Goal: Information Seeking & Learning: Compare options

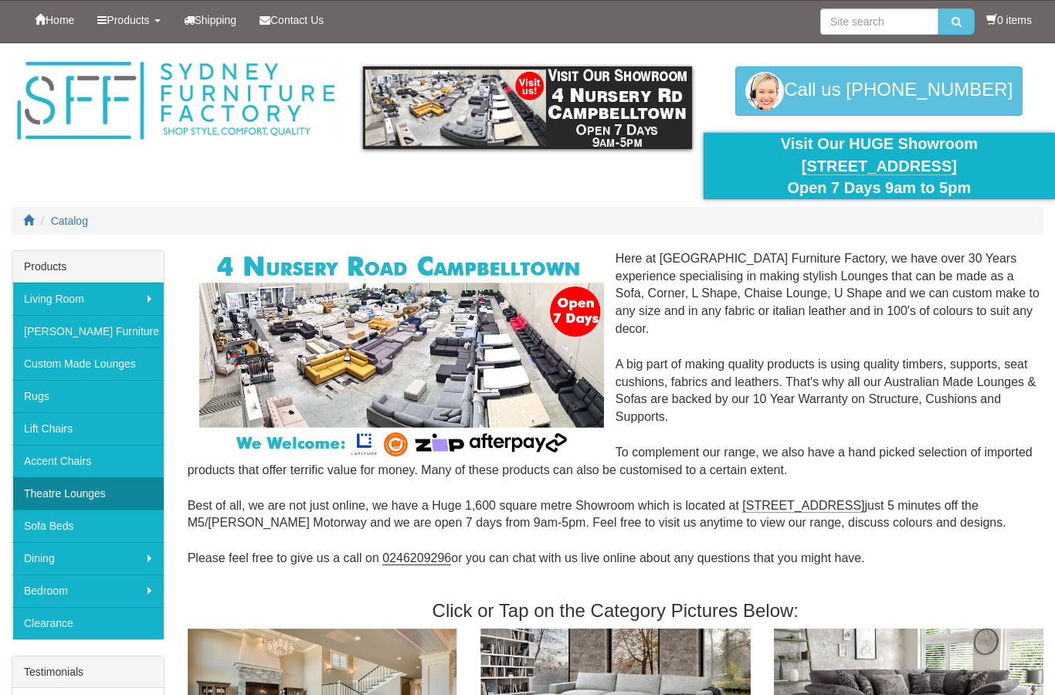
click at [94, 502] on link "Theatre Lounges" at bounding box center [87, 493] width 151 height 32
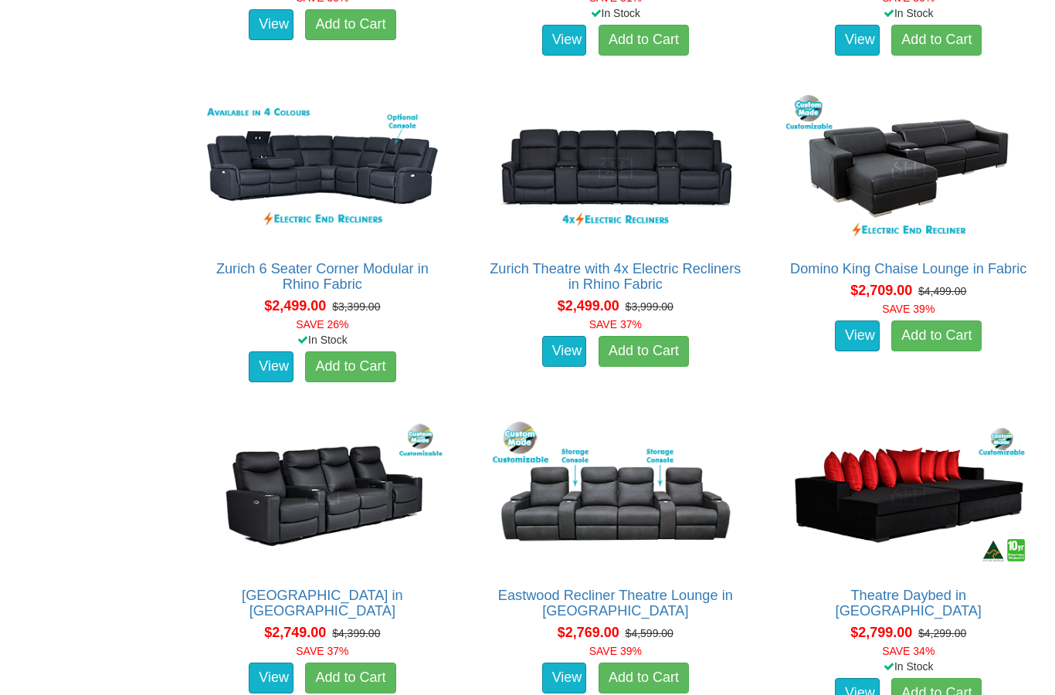
scroll to position [1611, 0]
click at [668, 168] on img at bounding box center [615, 169] width 252 height 154
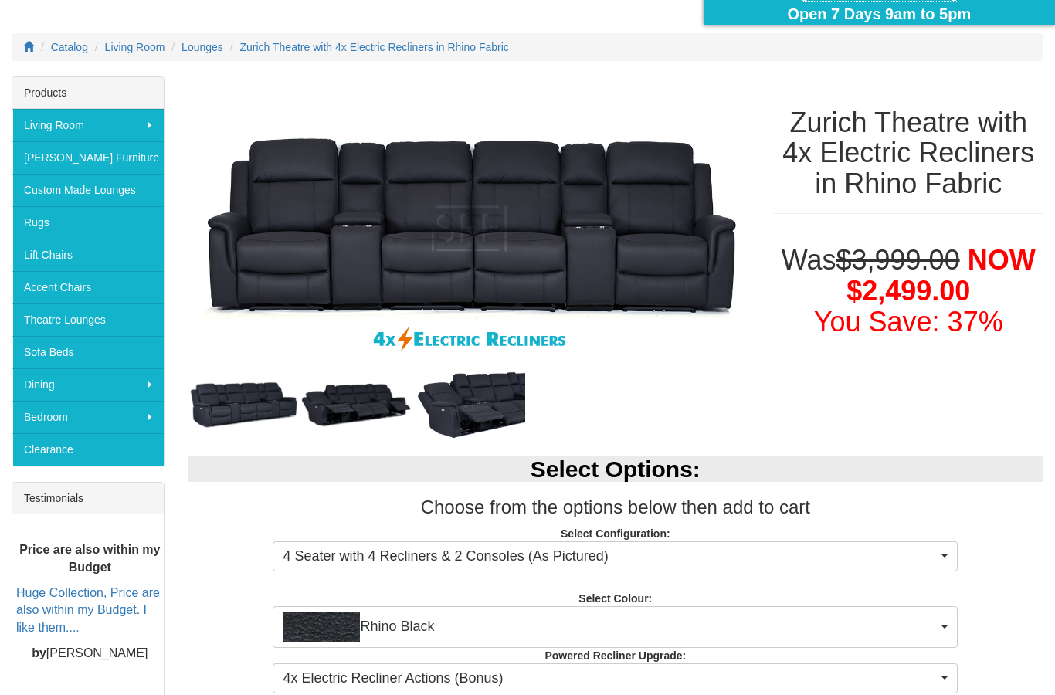
scroll to position [168, 0]
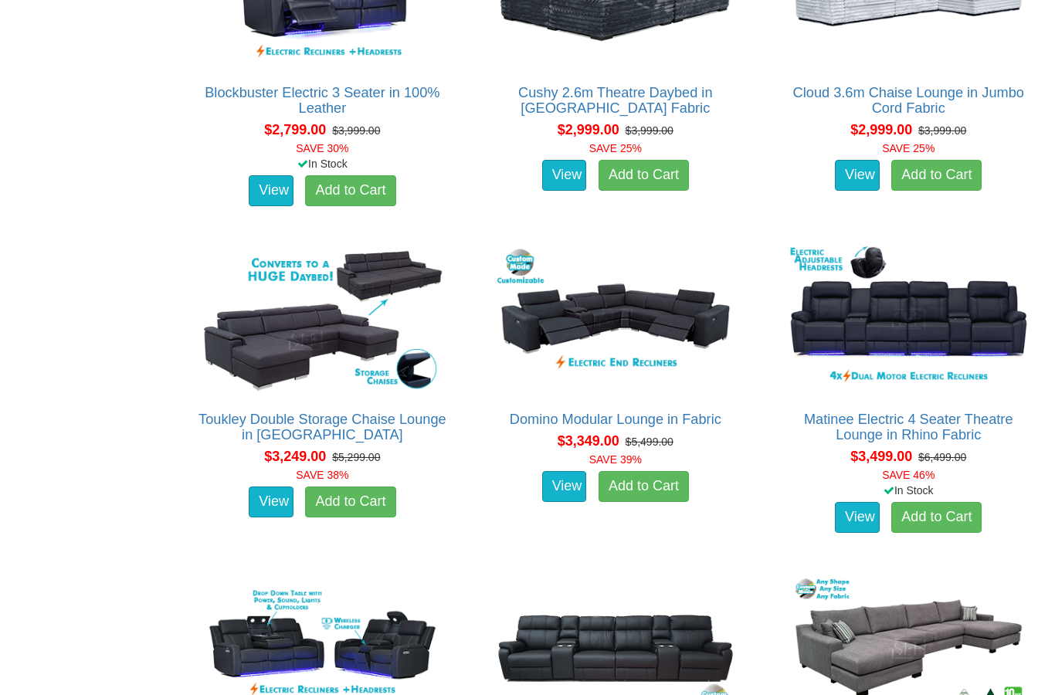
scroll to position [2441, 0]
click at [978, 681] on img at bounding box center [908, 645] width 252 height 154
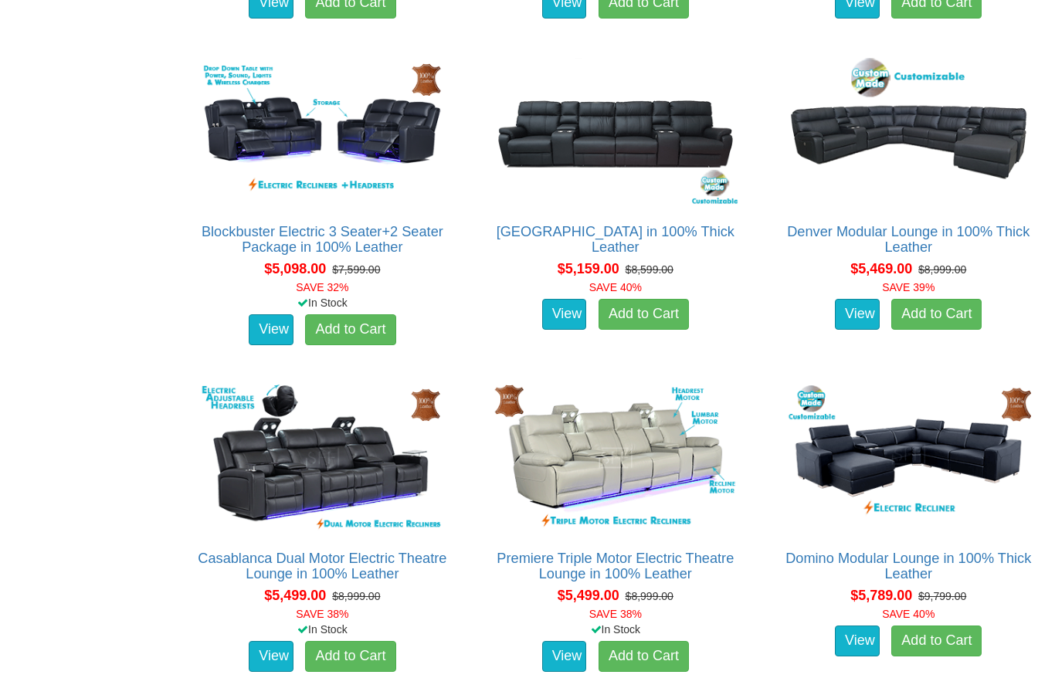
scroll to position [4588, 0]
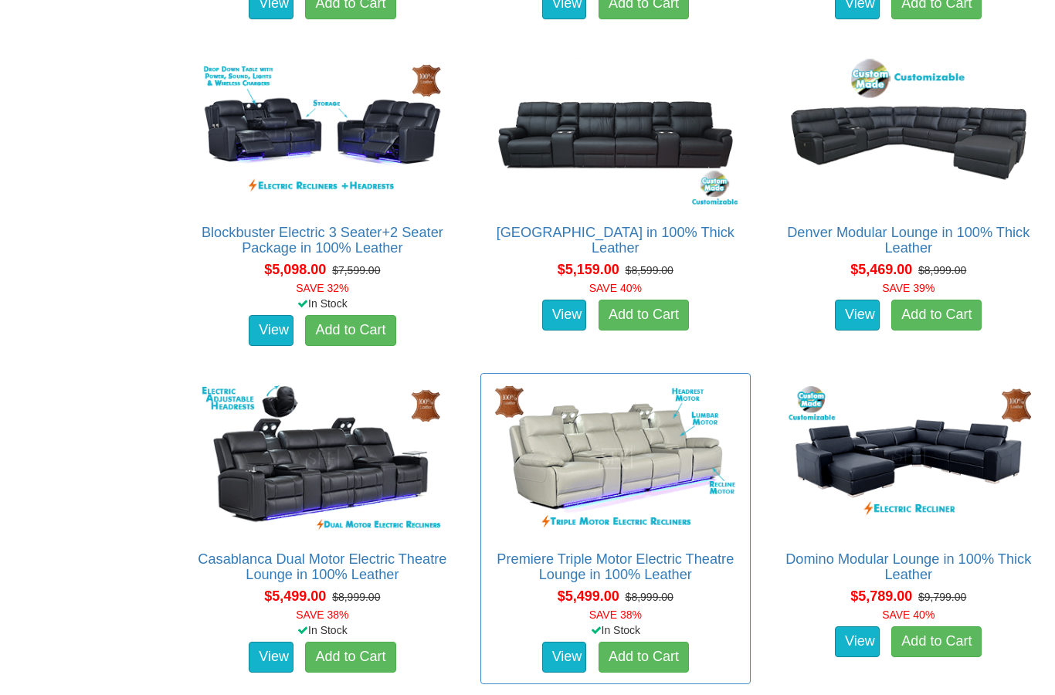
click at [645, 454] on img at bounding box center [615, 458] width 252 height 154
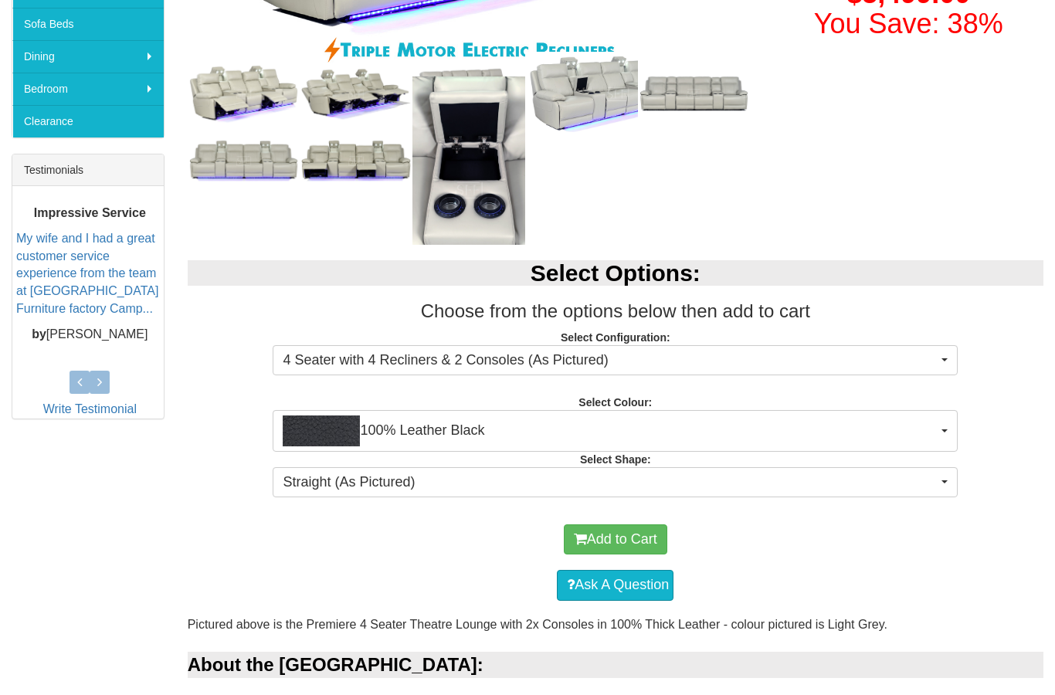
scroll to position [514, 0]
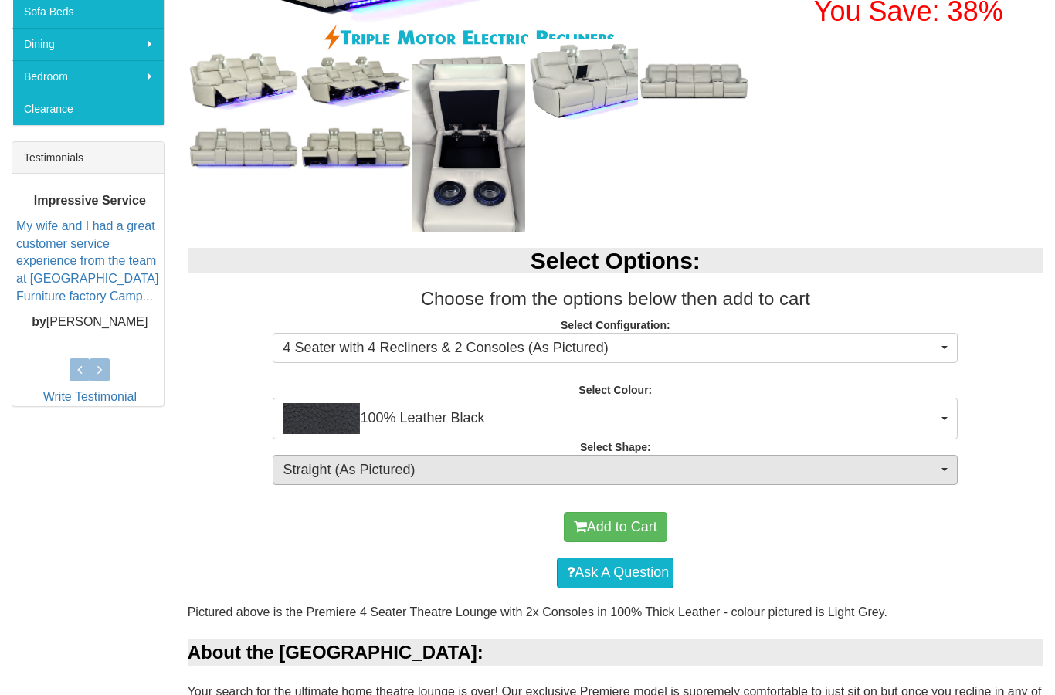
click at [919, 473] on span "Straight (As Pictured)" at bounding box center [610, 470] width 655 height 20
click at [893, 572] on div at bounding box center [527, 347] width 1055 height 695
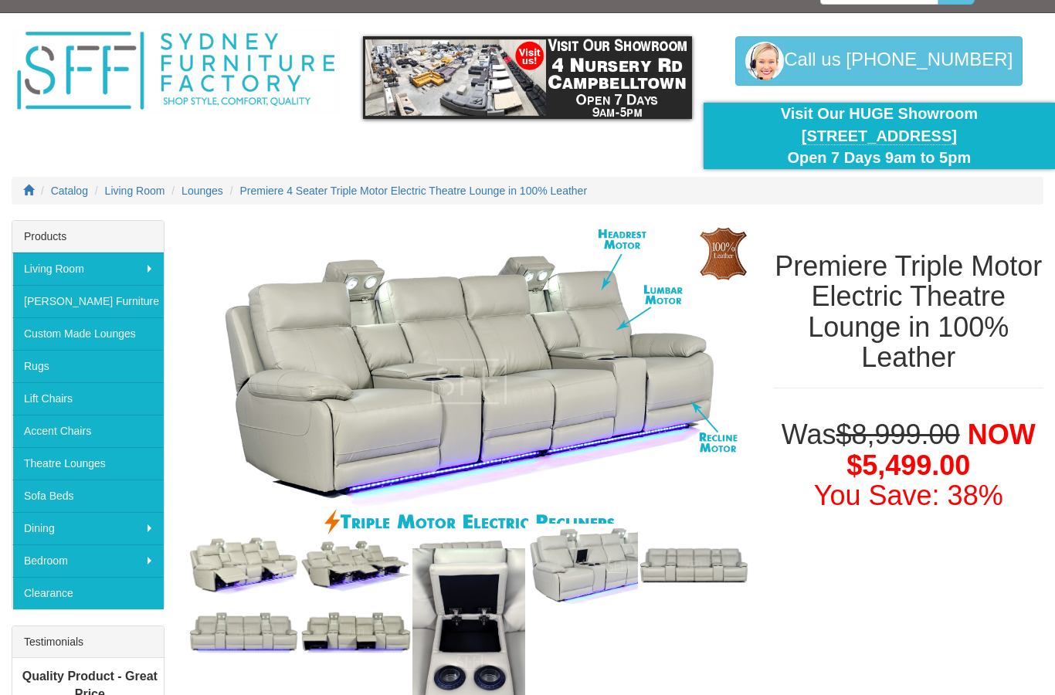
scroll to position [0, 0]
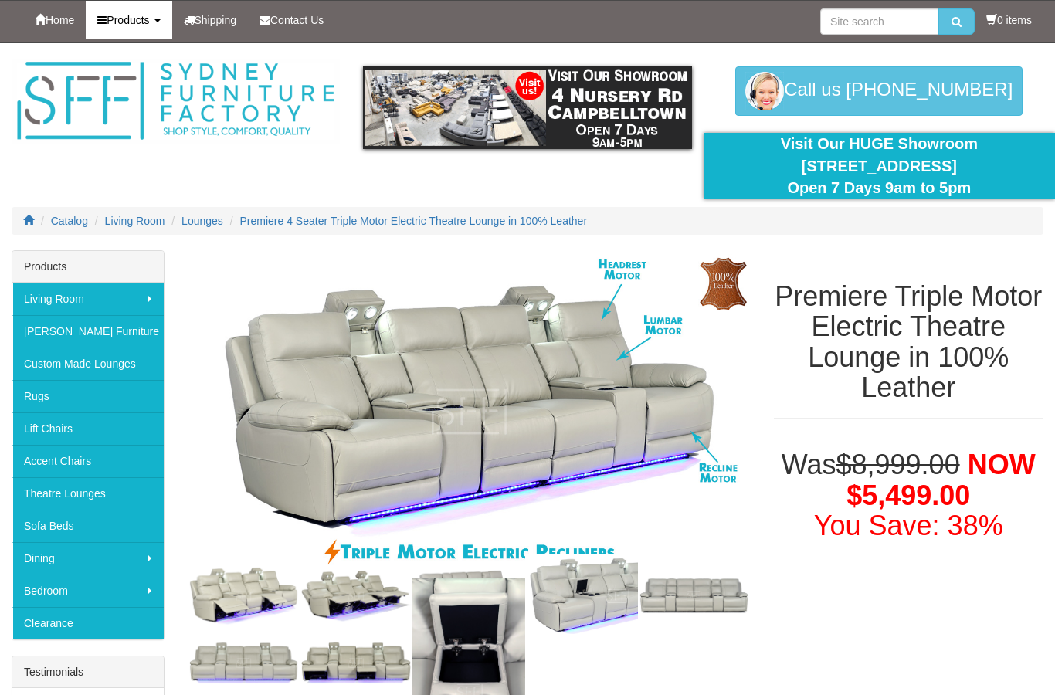
click at [119, 19] on span "Products" at bounding box center [128, 20] width 42 height 12
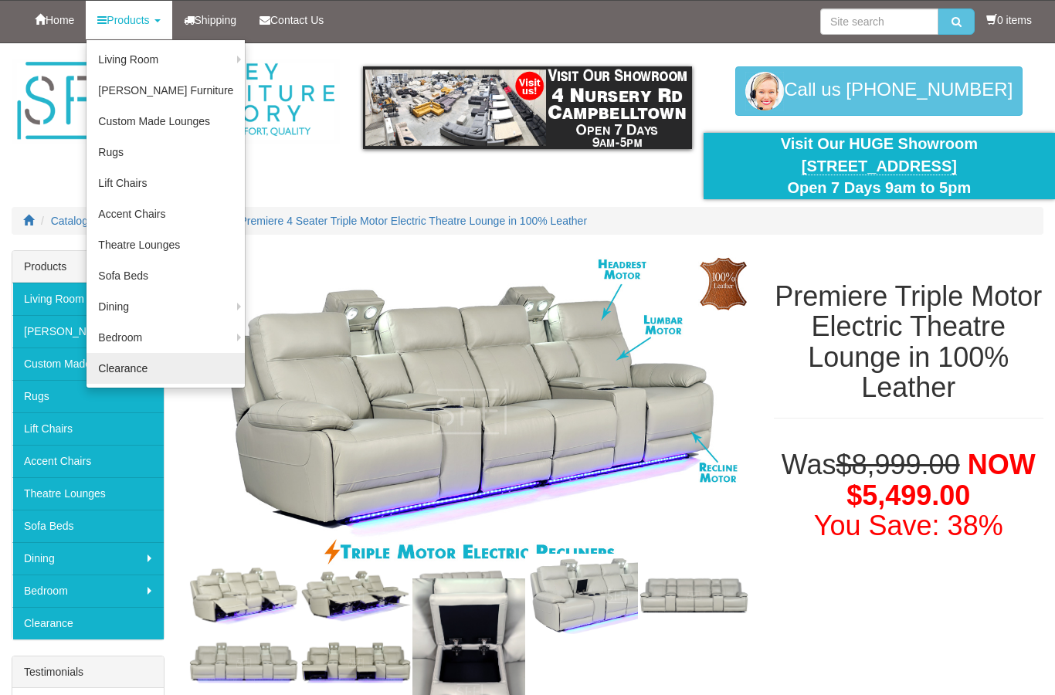
click at [131, 371] on link "Clearance" at bounding box center [165, 368] width 158 height 31
